Goal: Transaction & Acquisition: Purchase product/service

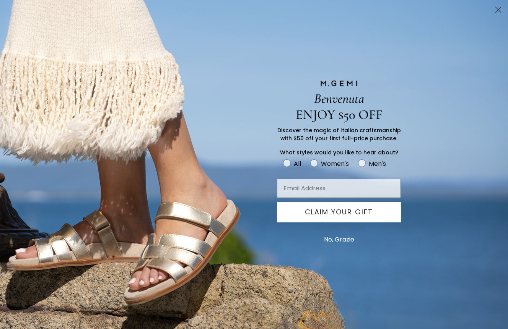
click at [499, 8] on icon "Close dialog" at bounding box center [498, 9] width 5 height 5
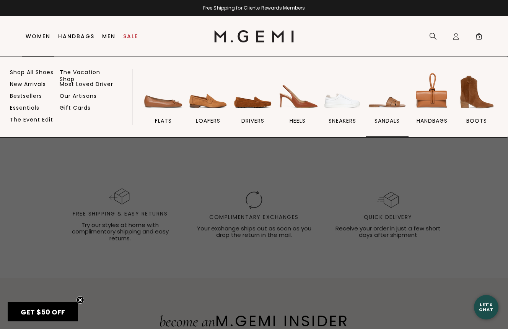
click at [384, 107] on img at bounding box center [387, 92] width 43 height 43
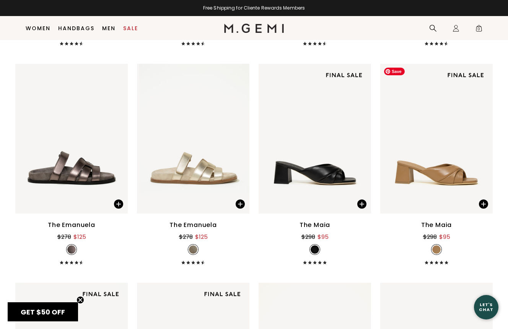
scroll to position [2083, 0]
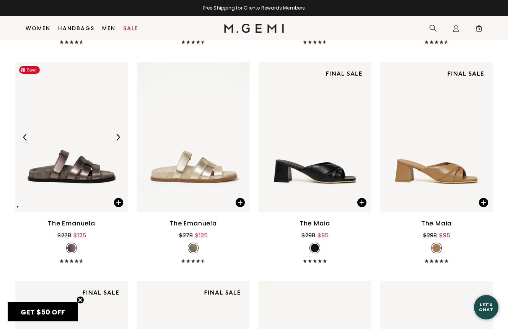
click at [58, 194] on img at bounding box center [71, 137] width 112 height 150
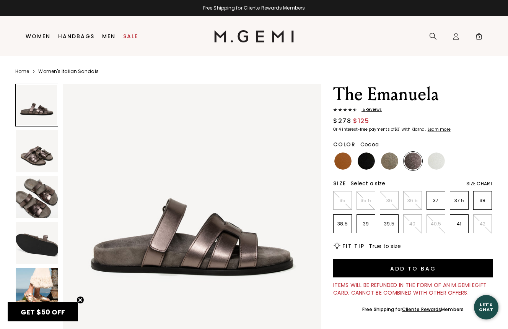
click at [42, 209] on img at bounding box center [37, 197] width 42 height 42
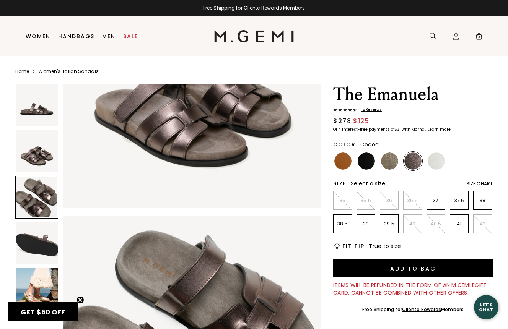
scroll to position [520, 0]
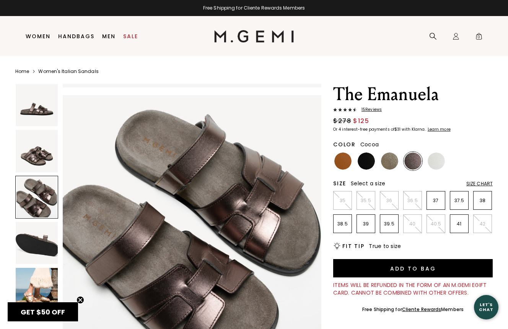
click at [42, 288] on img at bounding box center [37, 289] width 42 height 42
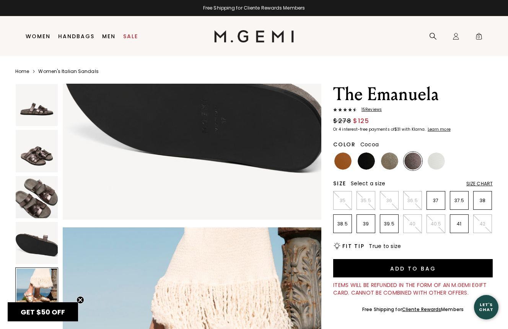
scroll to position [1041, 0]
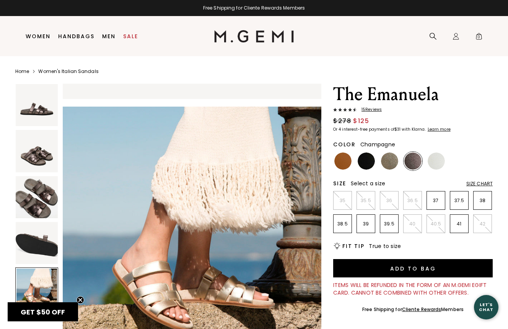
click at [392, 158] on img at bounding box center [389, 161] width 17 height 17
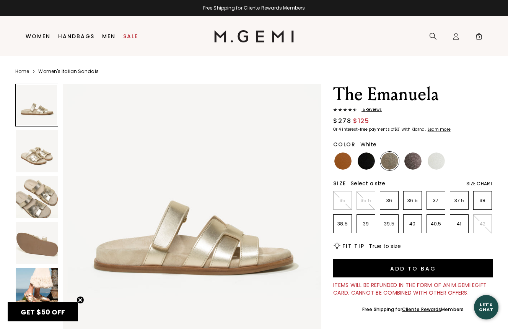
click at [435, 161] on img at bounding box center [436, 161] width 17 height 17
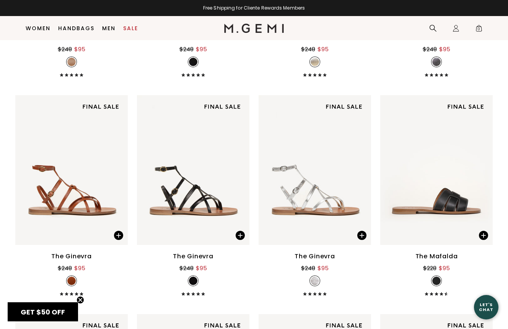
scroll to position [1181, 0]
